Goal: Information Seeking & Learning: Learn about a topic

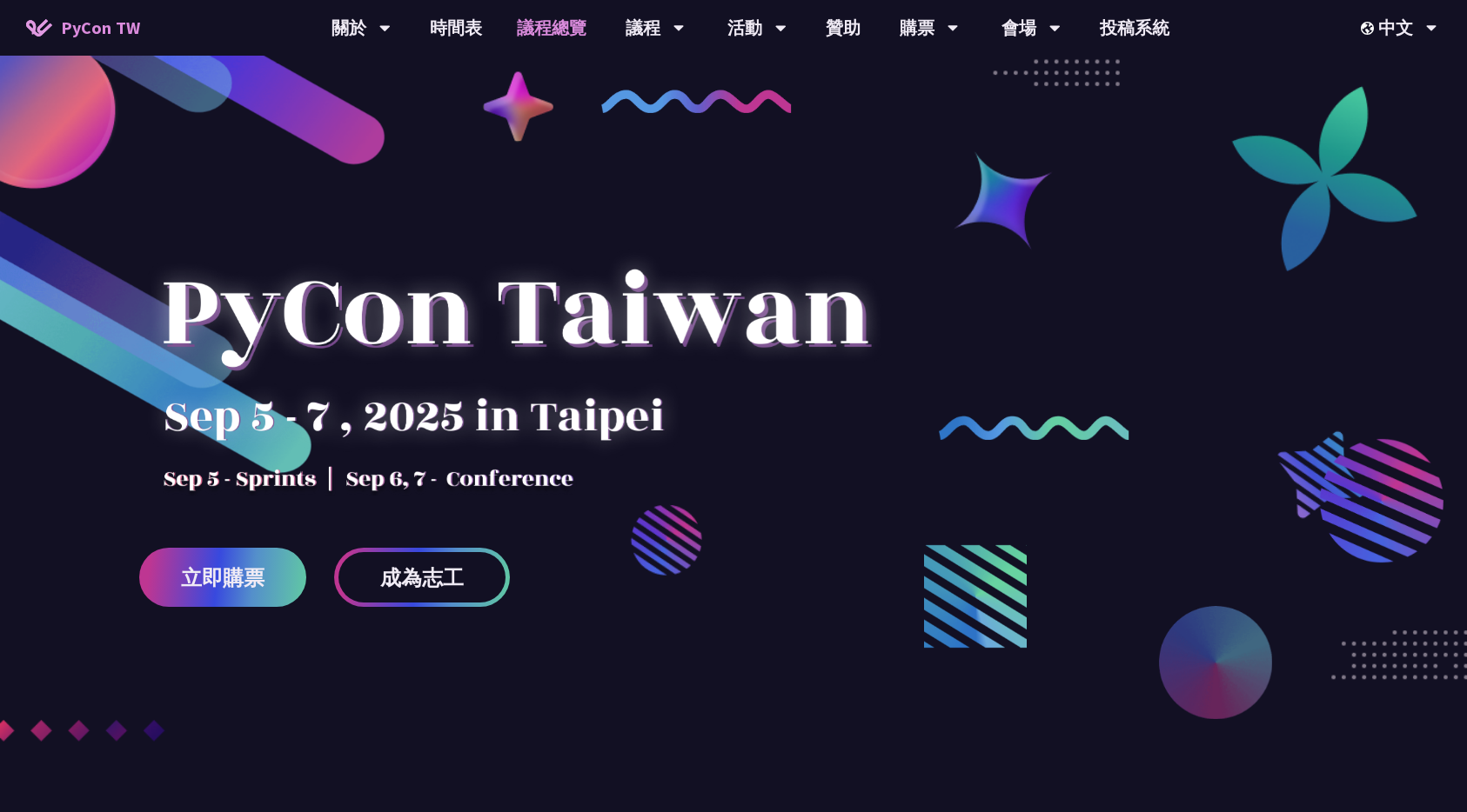
click at [561, 35] on link "議程總覽" at bounding box center [552, 28] width 104 height 56
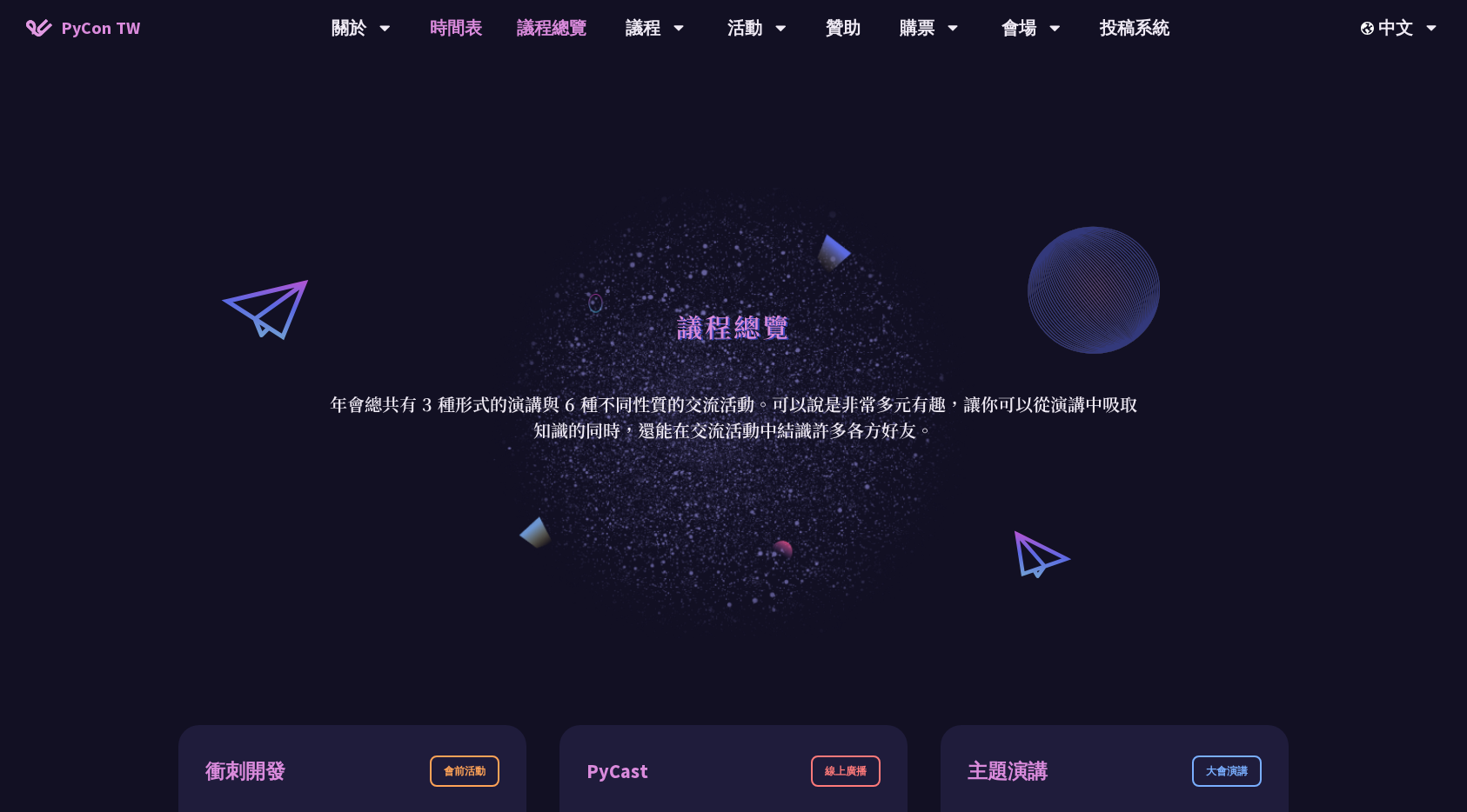
click at [439, 17] on link "時間表" at bounding box center [455, 28] width 87 height 56
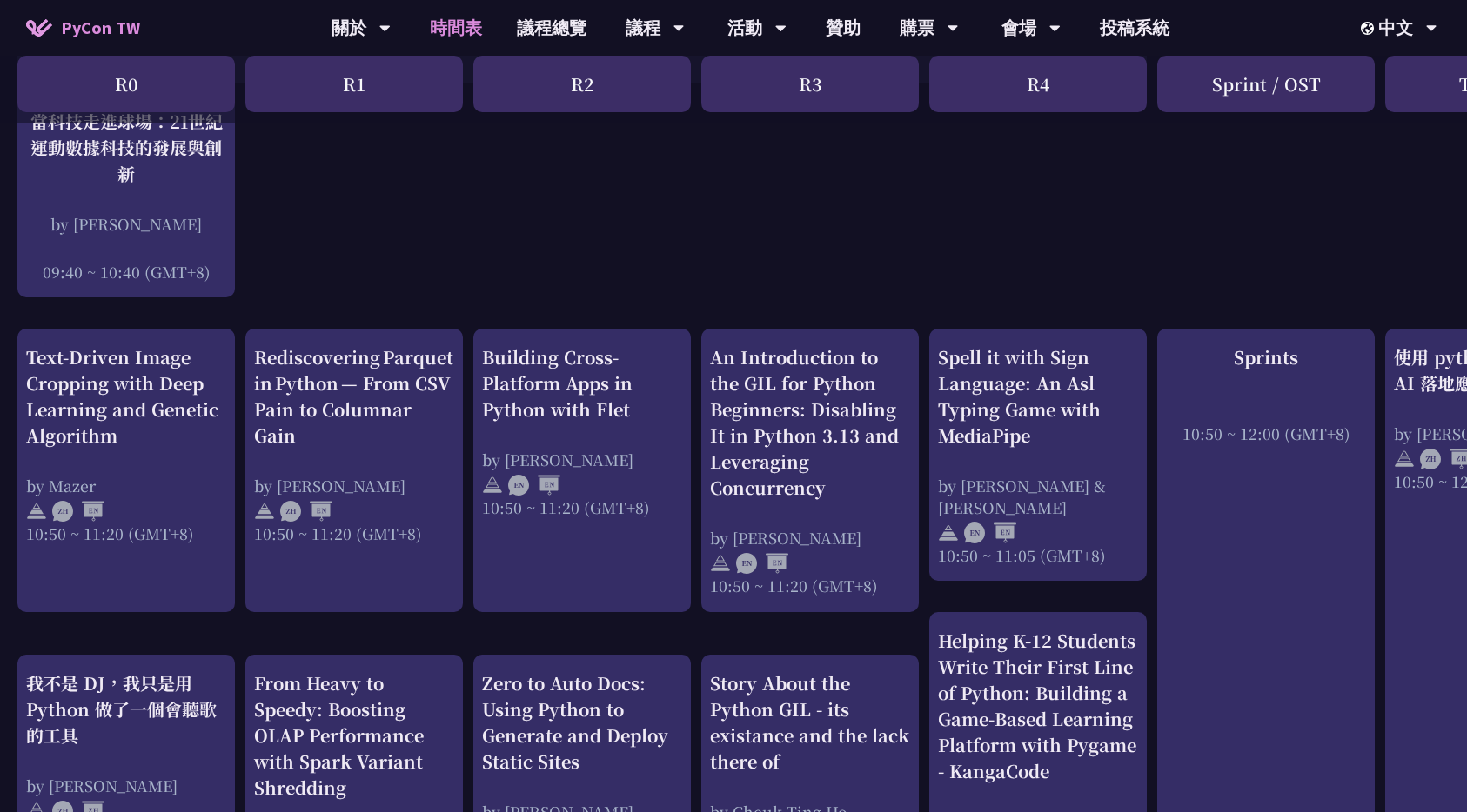
scroll to position [495, 0]
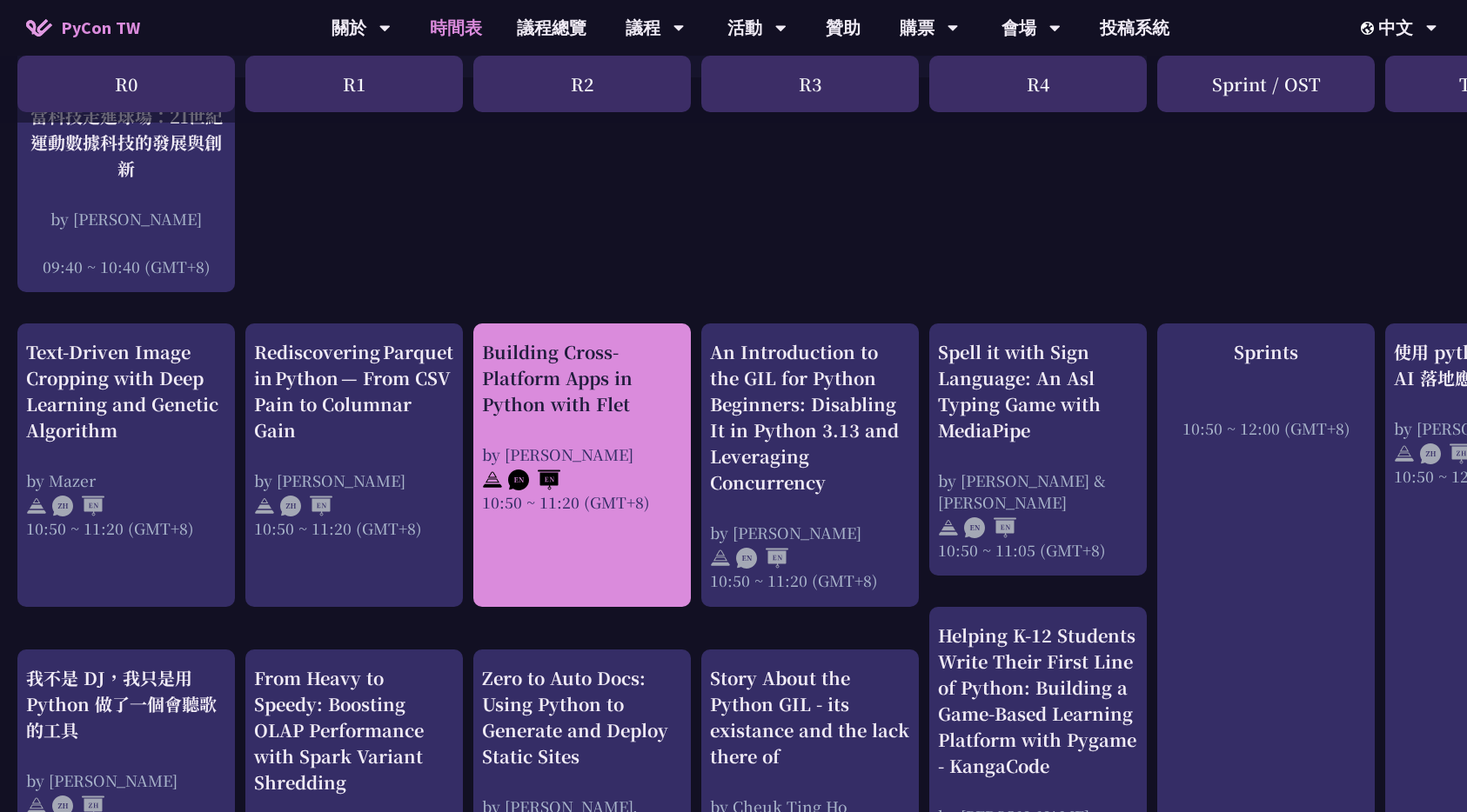
click at [532, 363] on div "Building Cross-Platform Apps in Python with Flet" at bounding box center [582, 378] width 200 height 78
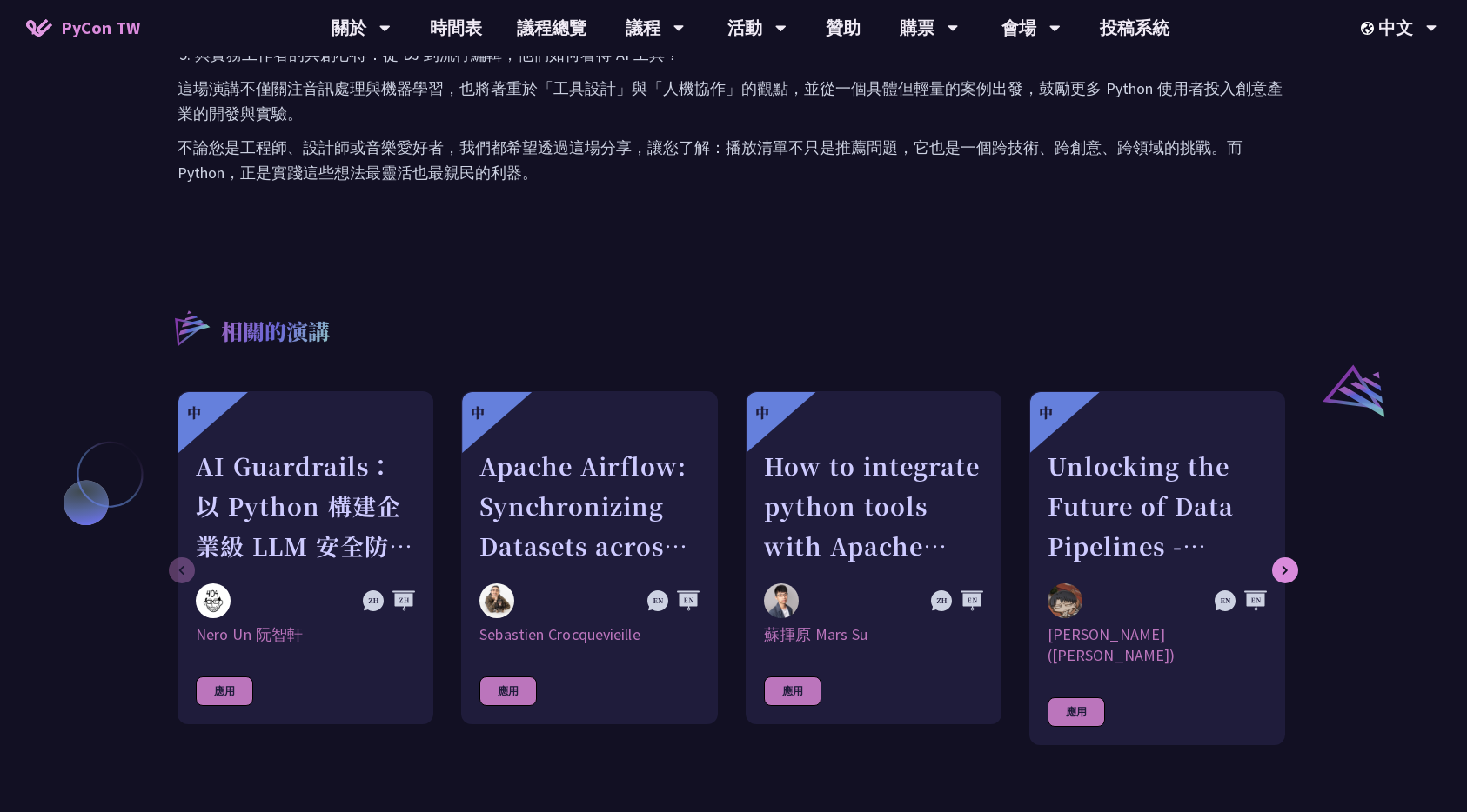
scroll to position [1285, 0]
